Goal: Task Accomplishment & Management: Manage account settings

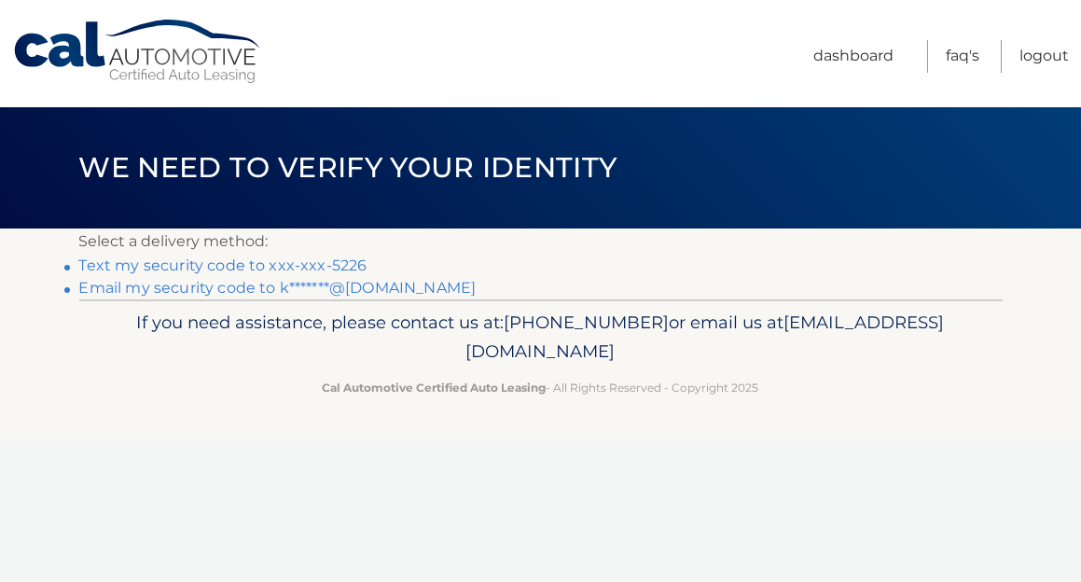
click at [220, 261] on link "Text my security code to xxx-xxx-5226" at bounding box center [223, 266] width 288 height 18
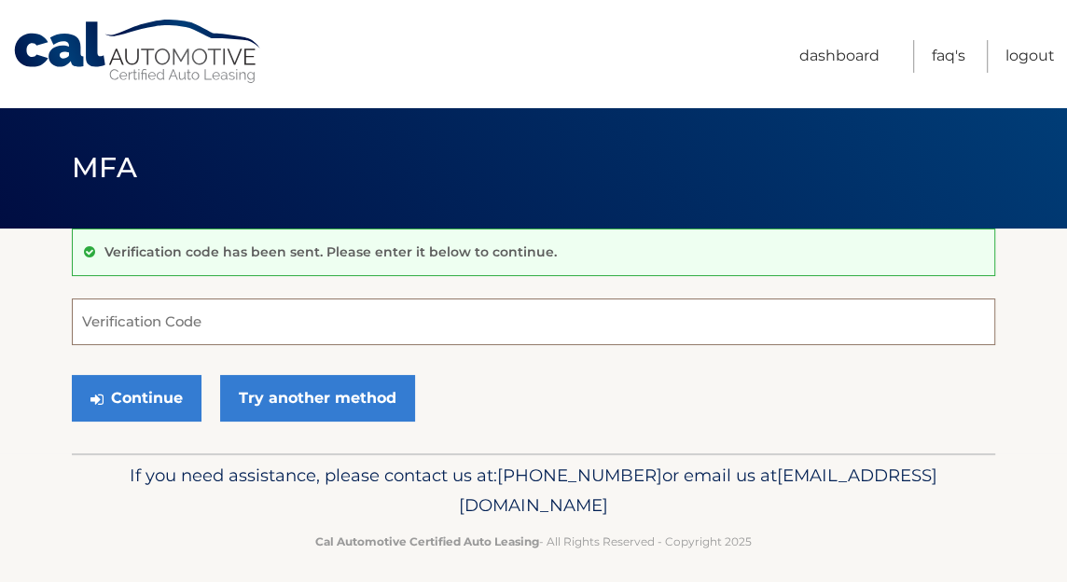
click at [337, 323] on input "Verification Code" at bounding box center [533, 322] width 923 height 47
type input "412076"
click at [72, 375] on button "Continue" at bounding box center [137, 398] width 130 height 47
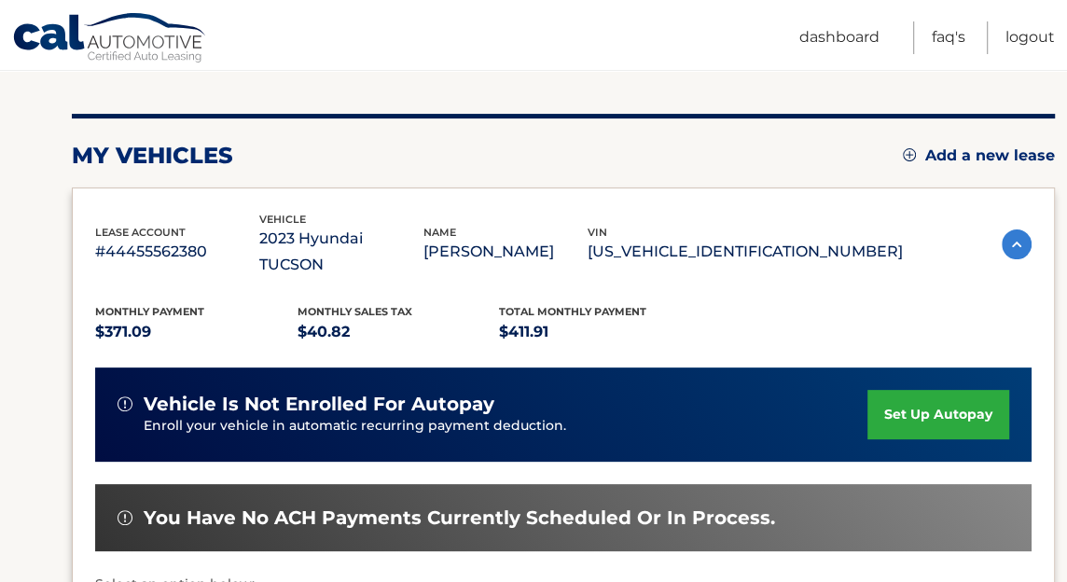
scroll to position [217, 0]
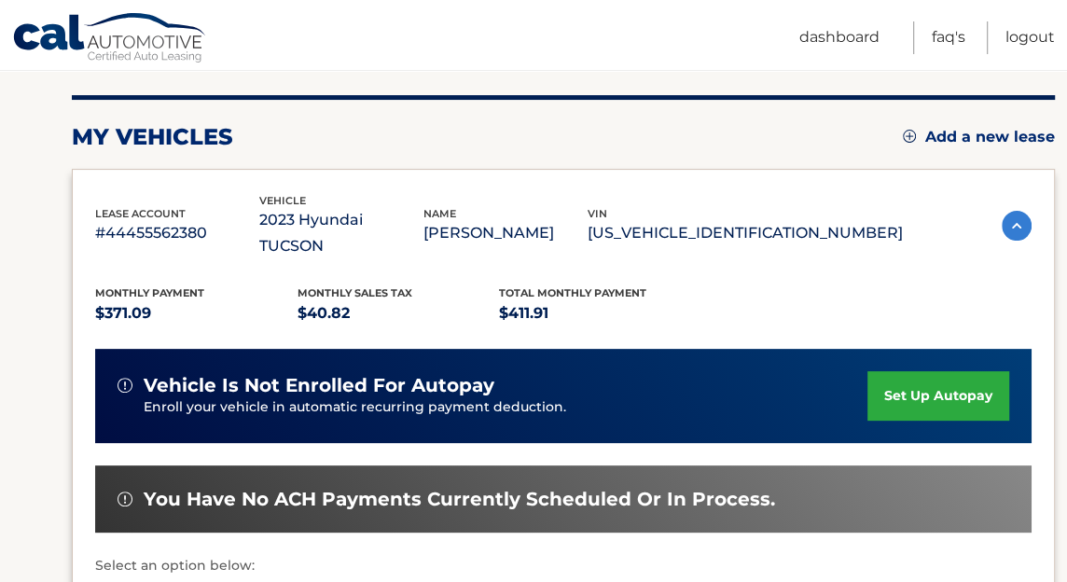
click at [920, 371] on link "set up autopay" at bounding box center [939, 395] width 142 height 49
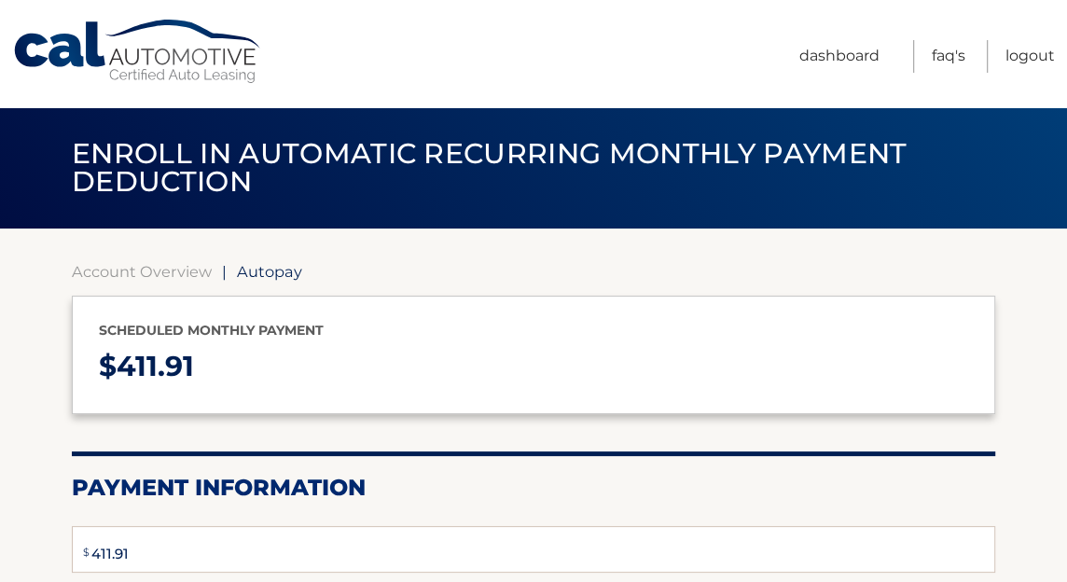
select select "N2E5MjE2ZjUtYTc0Ny00MGJiLWEyZDMtNjNhYjgzZTM0Mjc5"
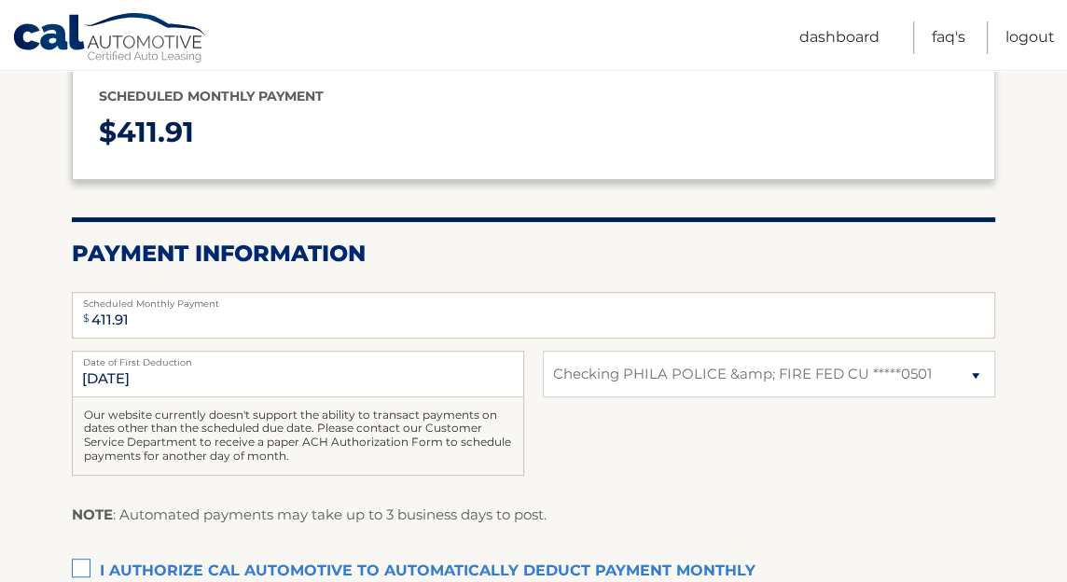
scroll to position [280, 0]
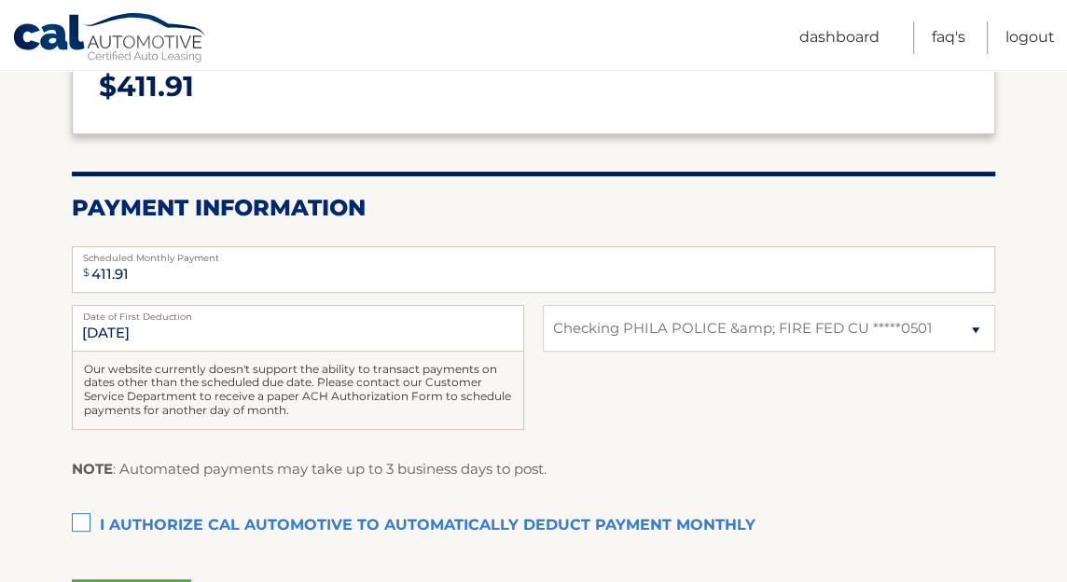
click at [80, 520] on label "I authorize cal automotive to automatically deduct payment monthly This checkbo…" at bounding box center [533, 525] width 923 height 37
click at [0, 0] on input "I authorize cal automotive to automatically deduct payment monthly This checkbo…" at bounding box center [0, 0] width 0 height 0
click at [902, 436] on div "10/12/2025 Date of First Deduction Our website currently doesn't support the ab…" at bounding box center [533, 378] width 923 height 146
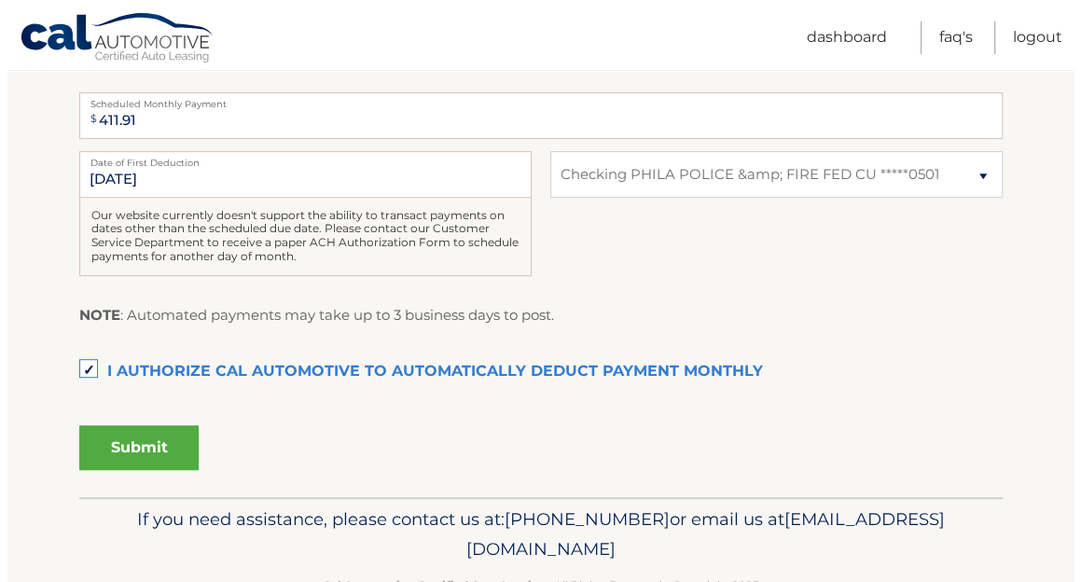
scroll to position [435, 0]
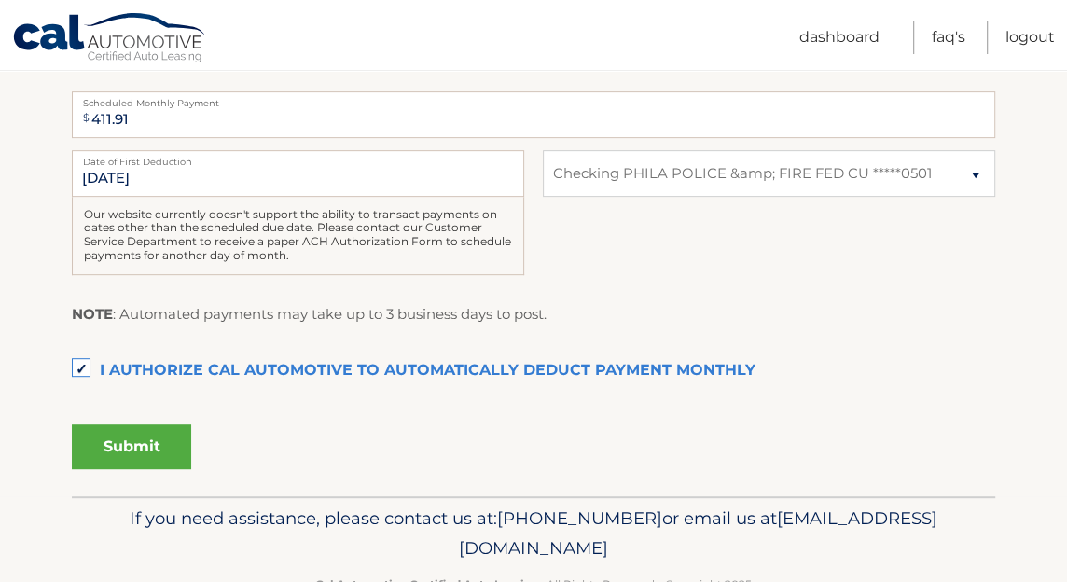
click at [130, 460] on button "Submit" at bounding box center [131, 446] width 119 height 45
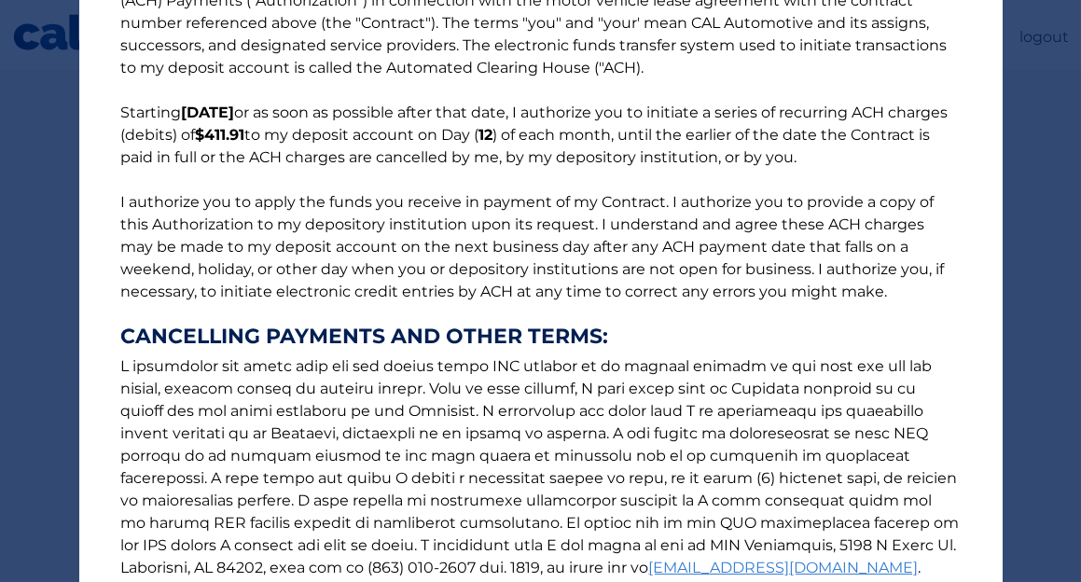
scroll to position [299, 0]
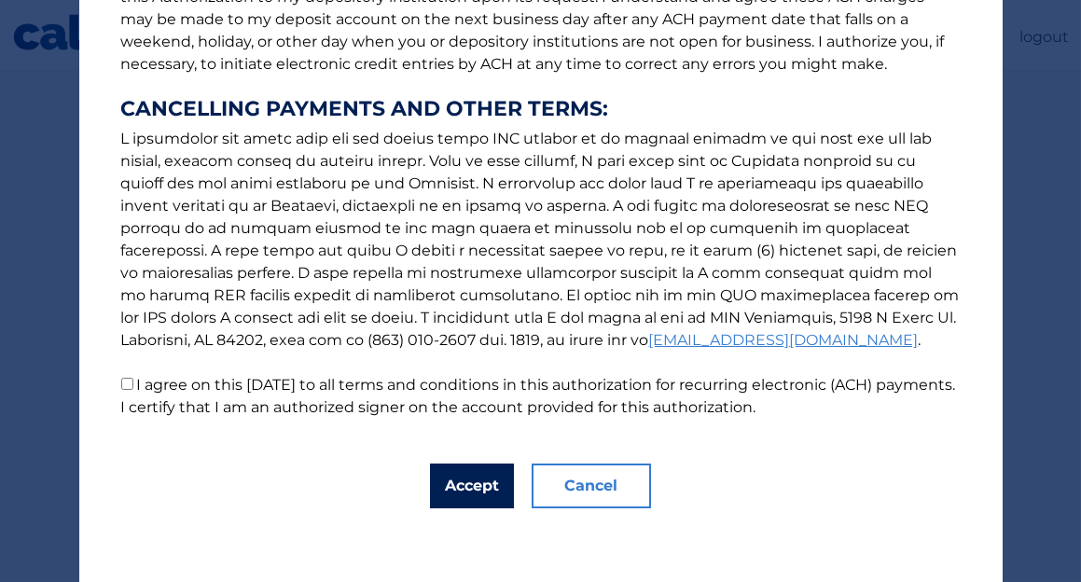
click at [456, 496] on button "Accept" at bounding box center [472, 486] width 84 height 45
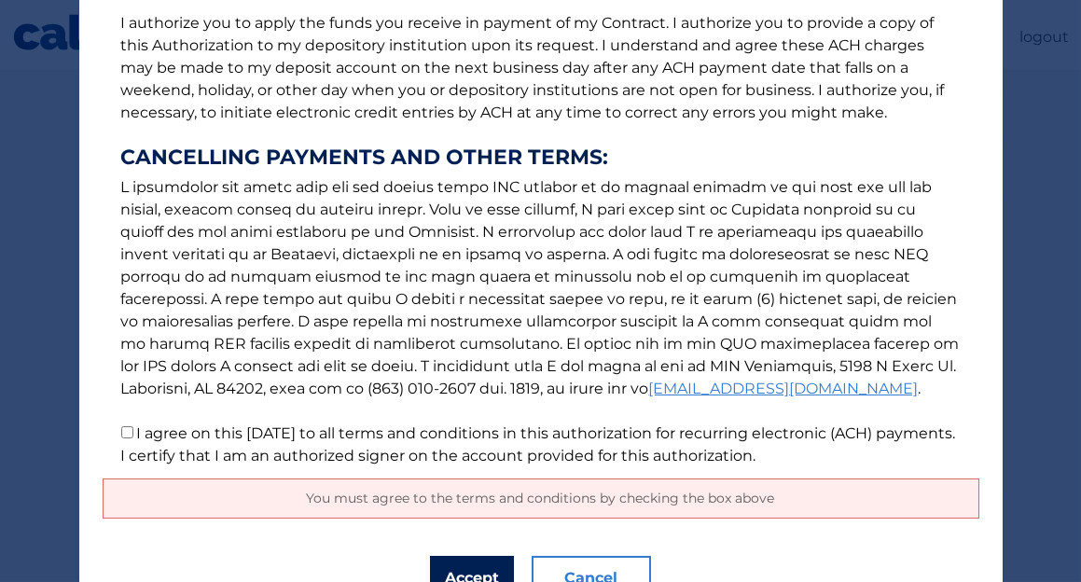
scroll to position [236, 0]
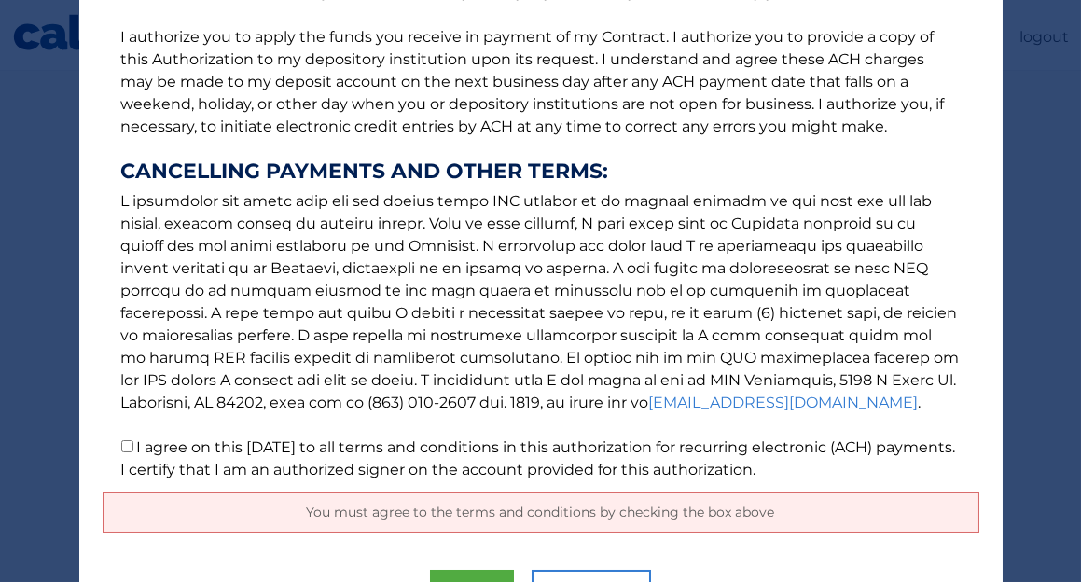
click at [121, 448] on input "I agree on this 10/08/2025 to all terms and conditions in this authorization fo…" at bounding box center [127, 446] width 12 height 12
checkbox input "true"
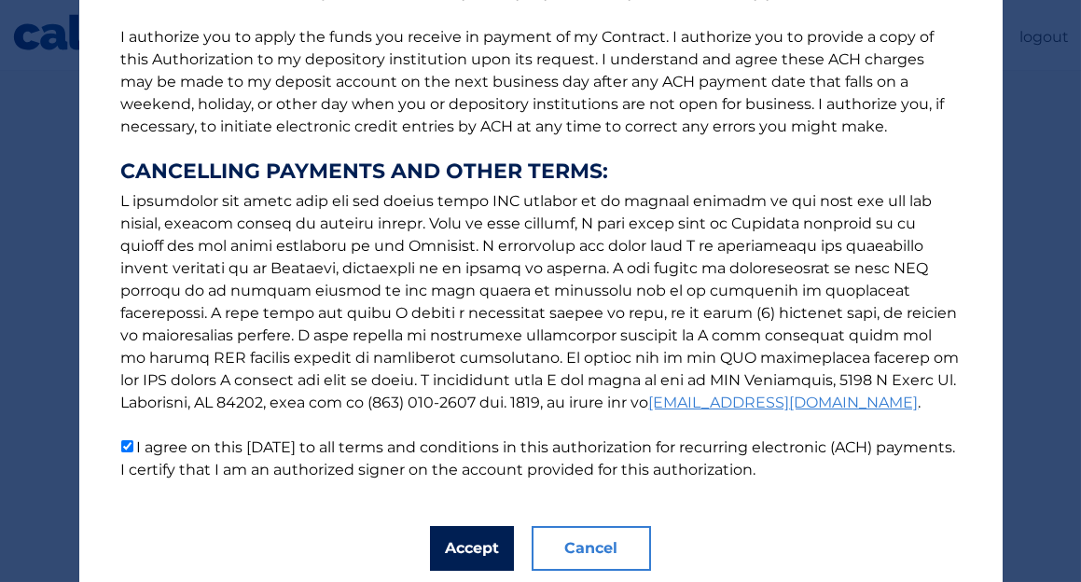
click at [445, 560] on button "Accept" at bounding box center [472, 548] width 84 height 45
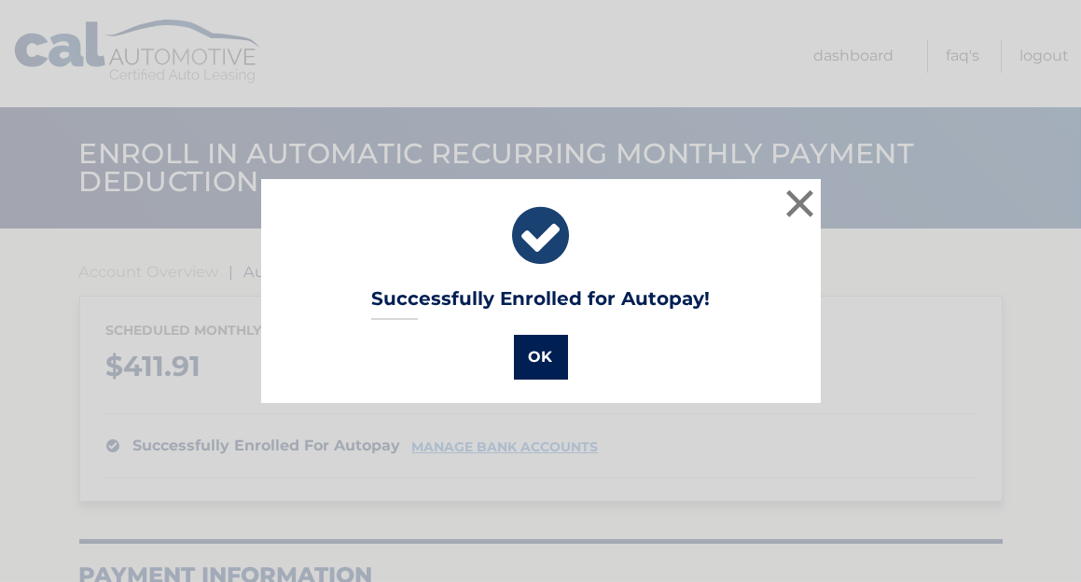
click at [546, 351] on button "OK" at bounding box center [541, 357] width 54 height 45
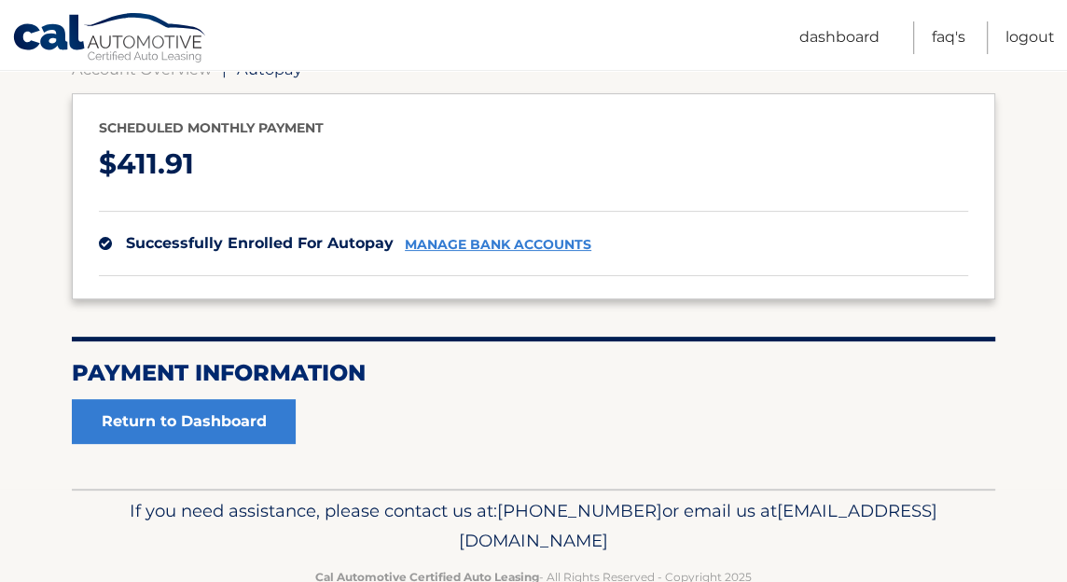
scroll to position [217, 0]
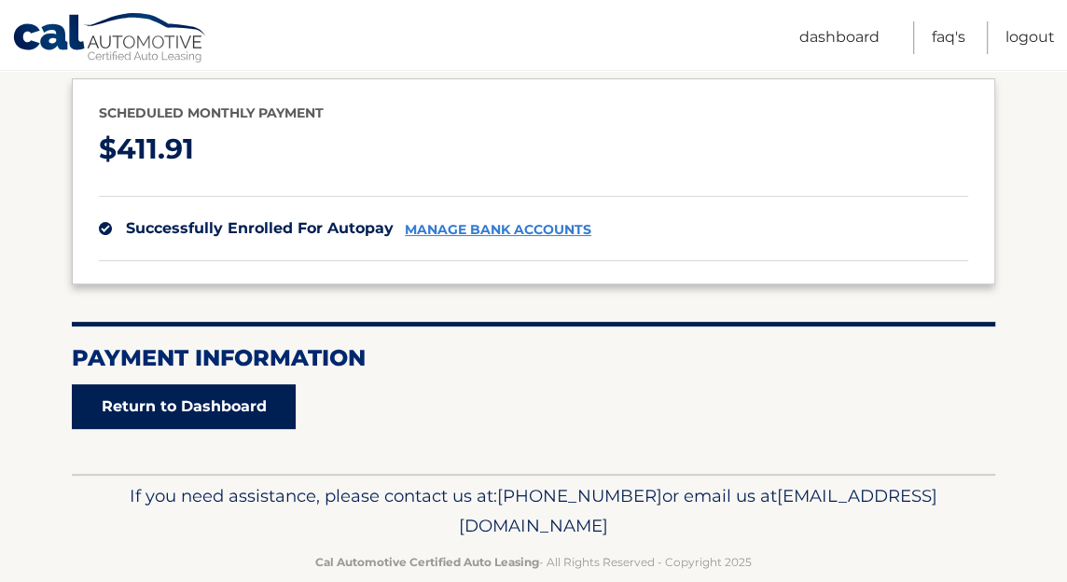
click at [208, 410] on link "Return to Dashboard" at bounding box center [184, 406] width 224 height 45
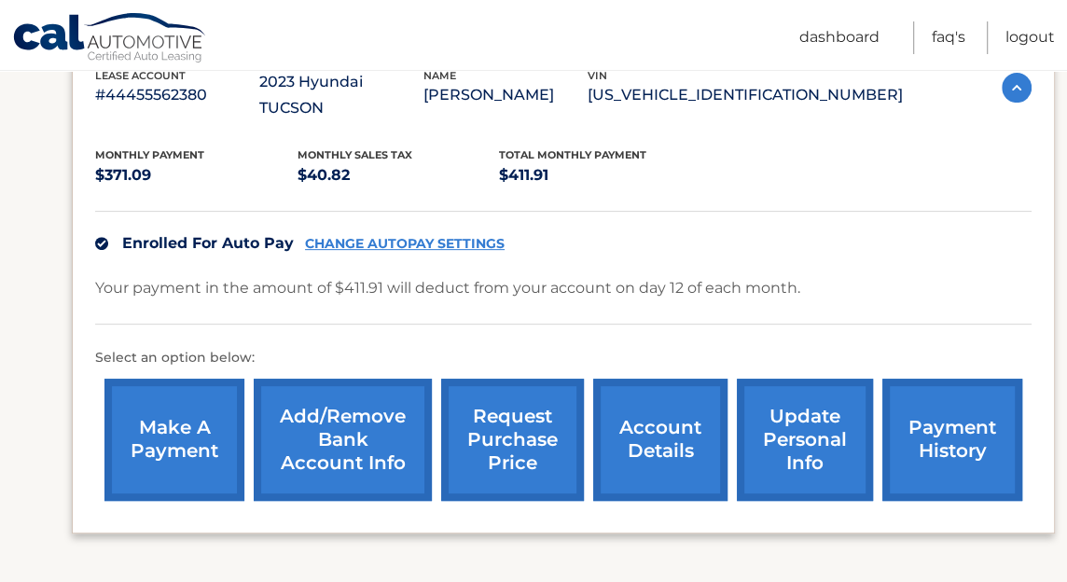
scroll to position [372, 0]
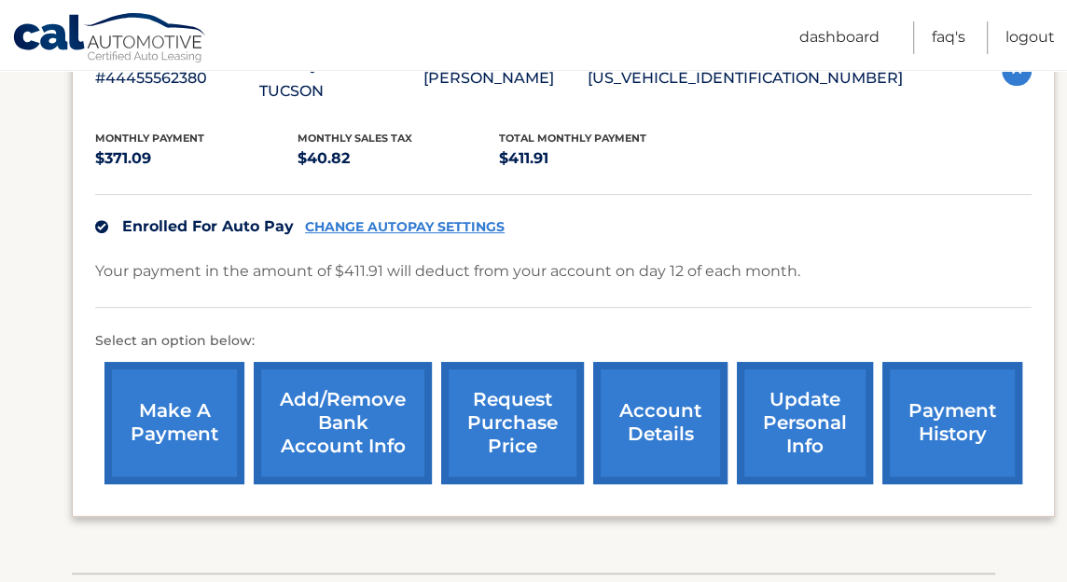
click at [673, 396] on link "account details" at bounding box center [660, 423] width 134 height 122
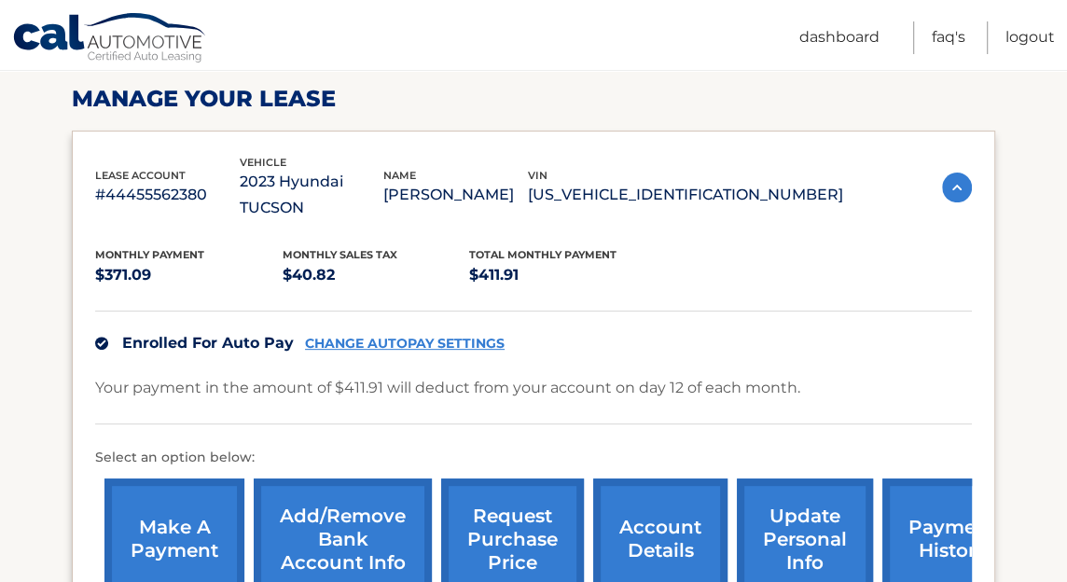
scroll to position [311, 0]
